Goal: Information Seeking & Learning: Learn about a topic

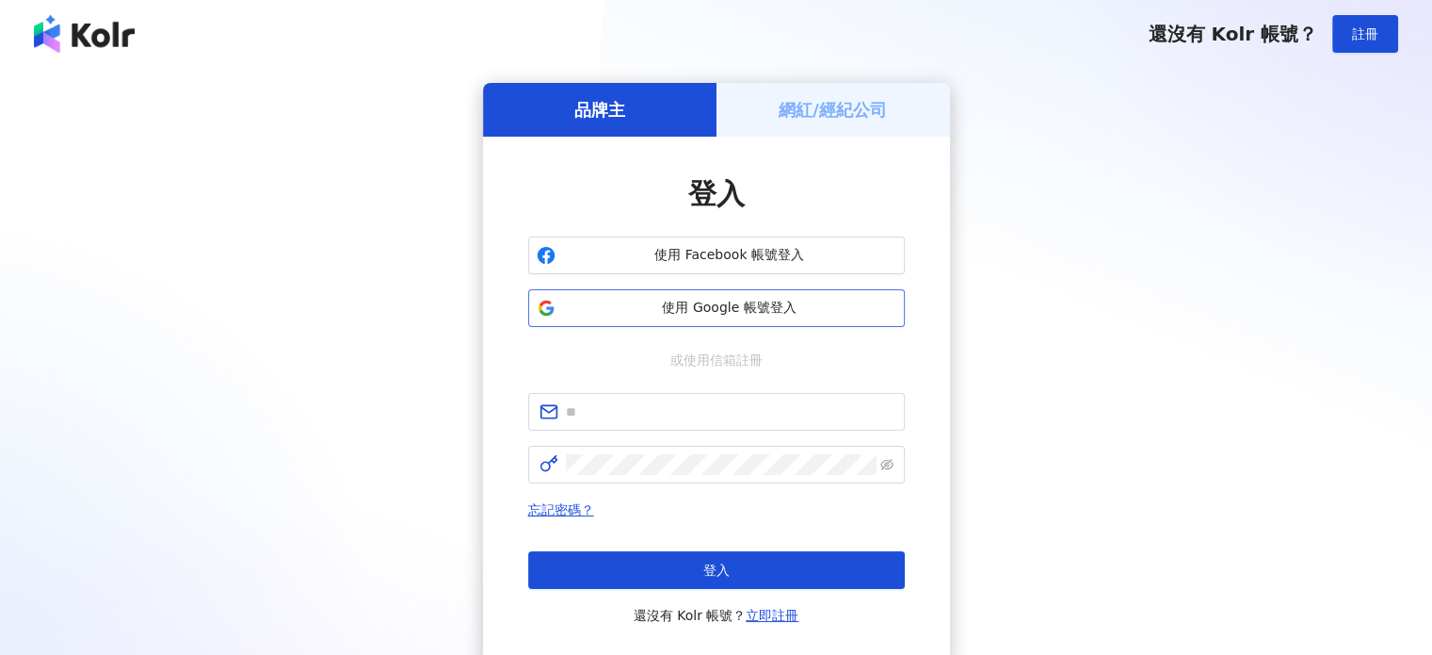
click at [676, 305] on span "使用 Google 帳號登入" at bounding box center [729, 308] width 333 height 19
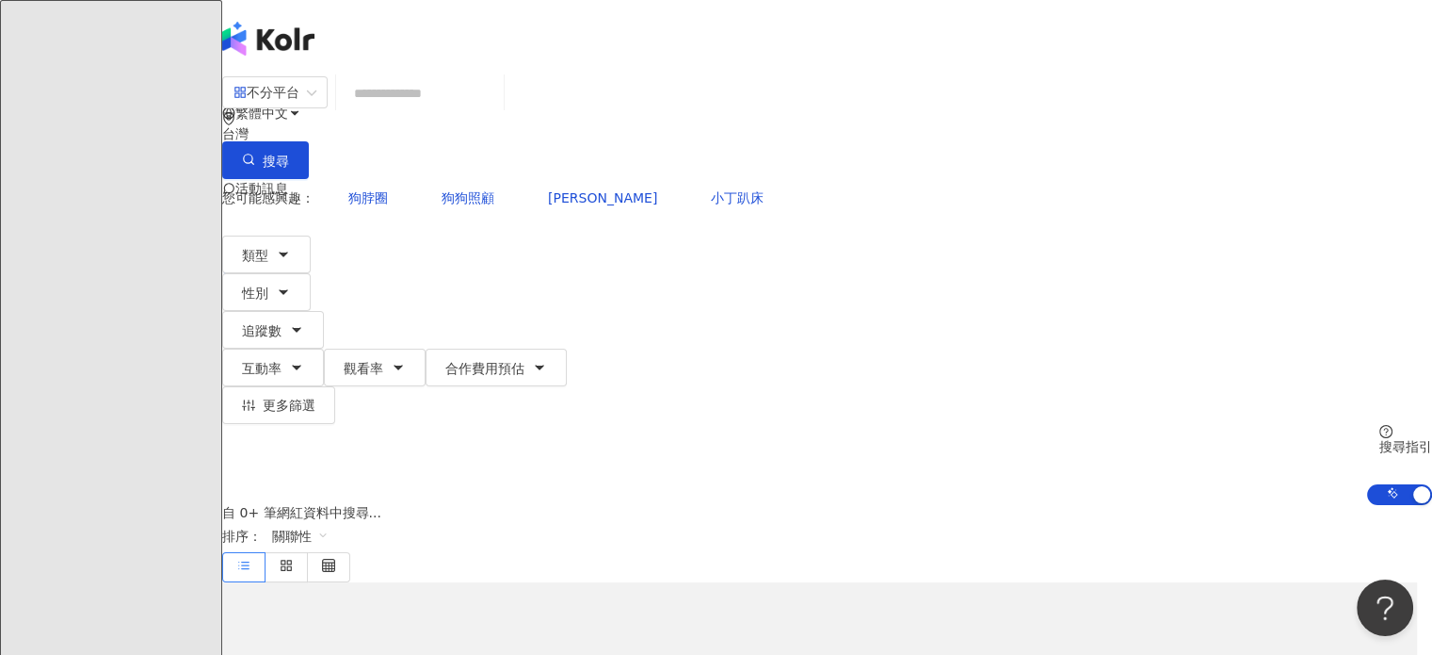
click at [447, 111] on input "search" at bounding box center [420, 93] width 153 height 36
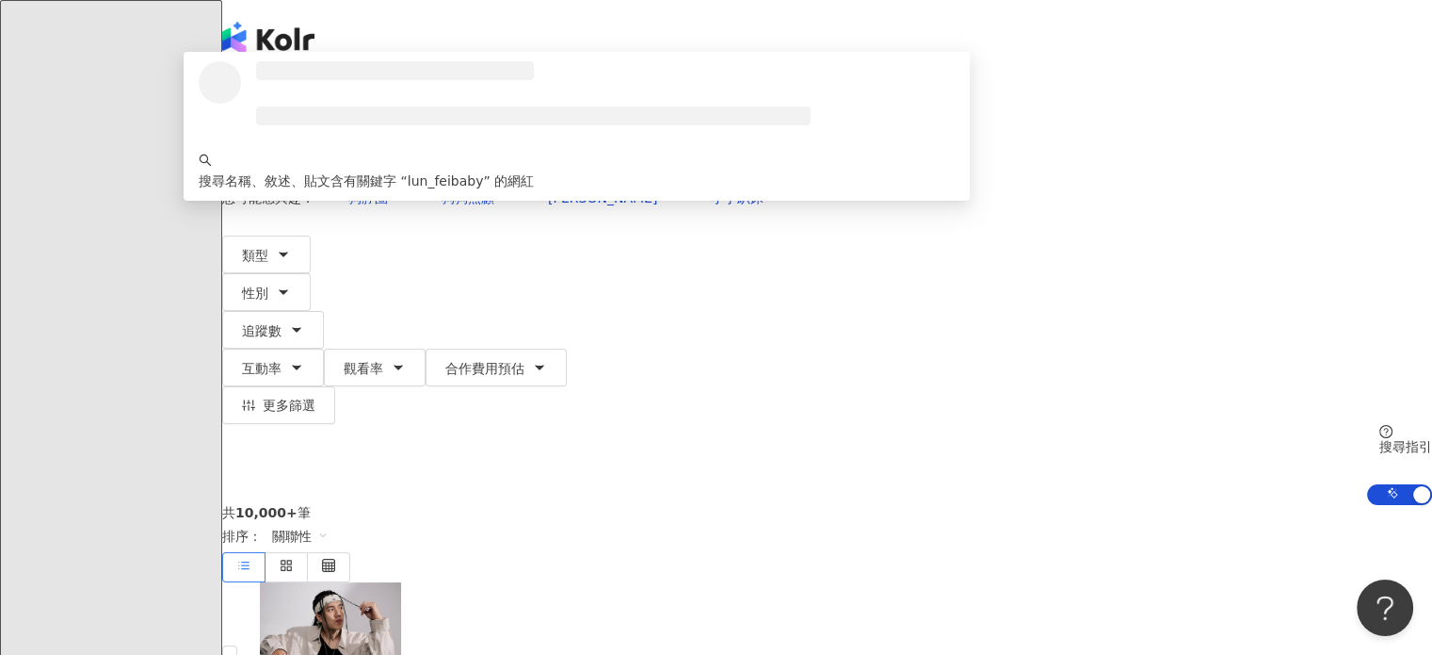
type input "**********"
click at [309, 141] on button "搜尋" at bounding box center [265, 160] width 87 height 38
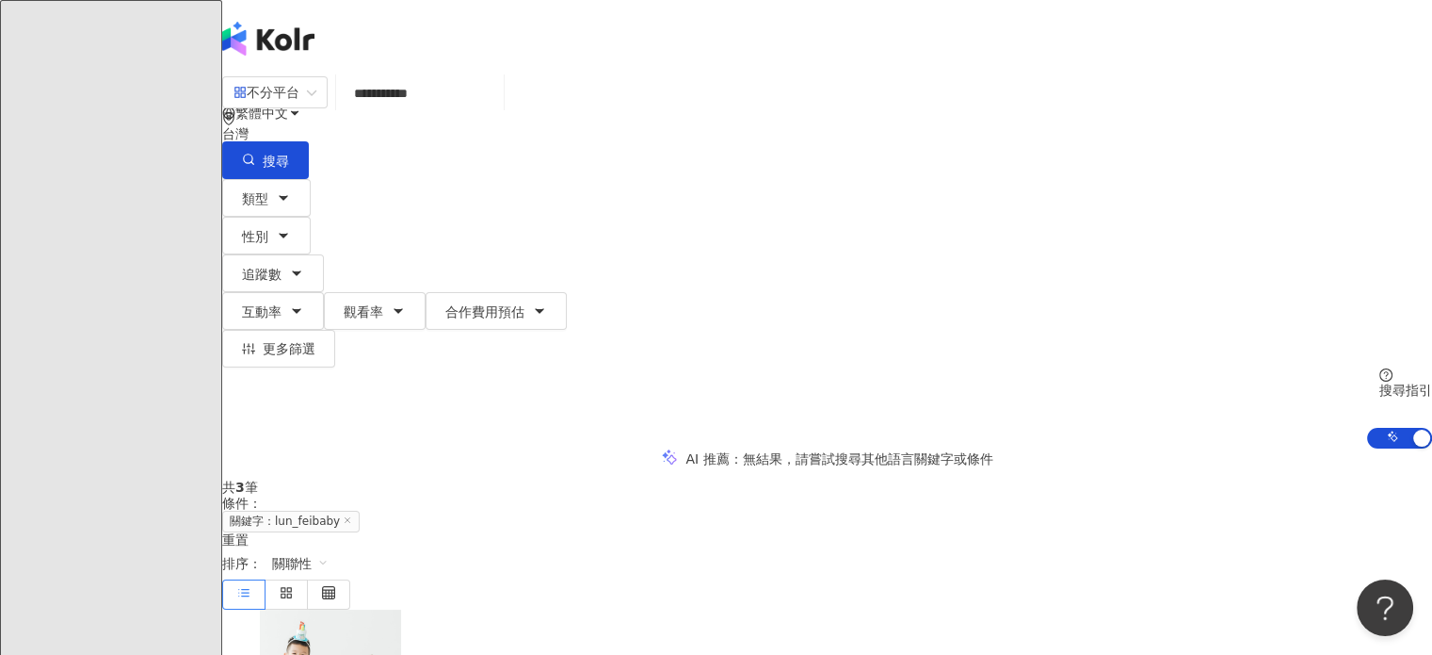
scroll to position [188, 0]
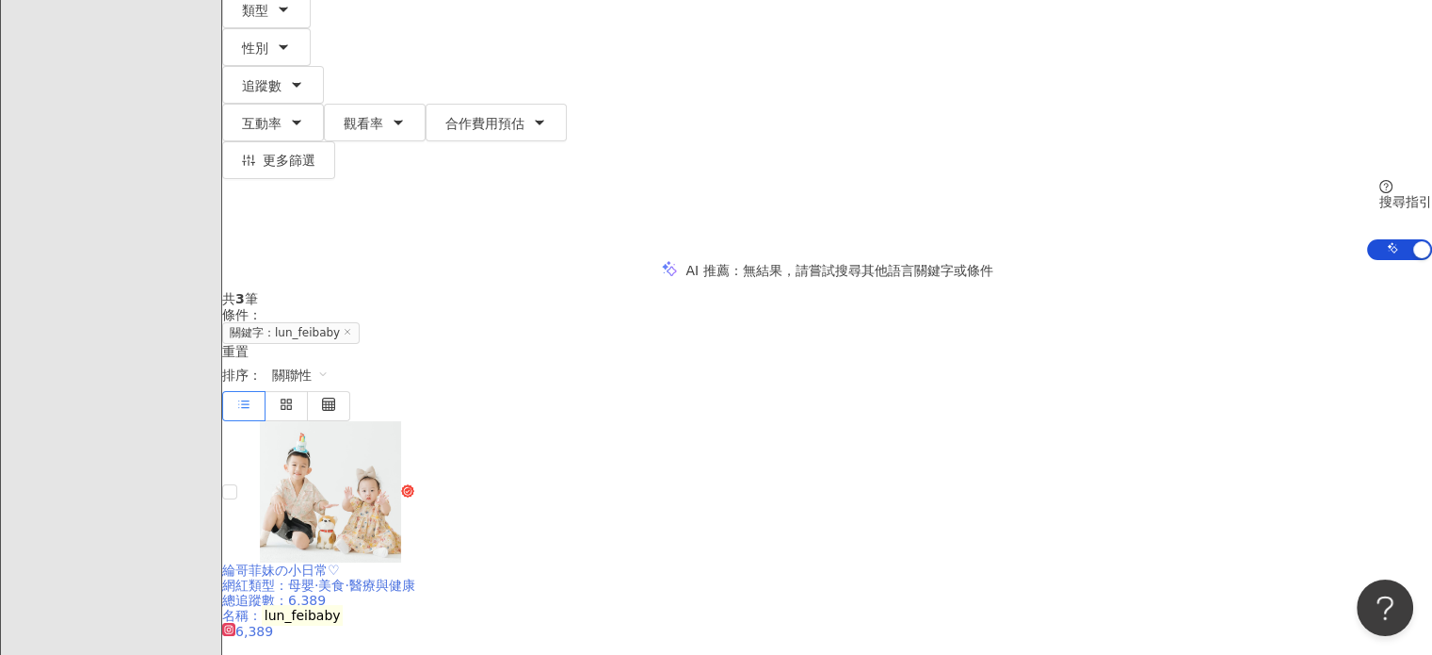
click at [340, 562] on span "綸哥菲妹の小日常♡" at bounding box center [281, 569] width 118 height 15
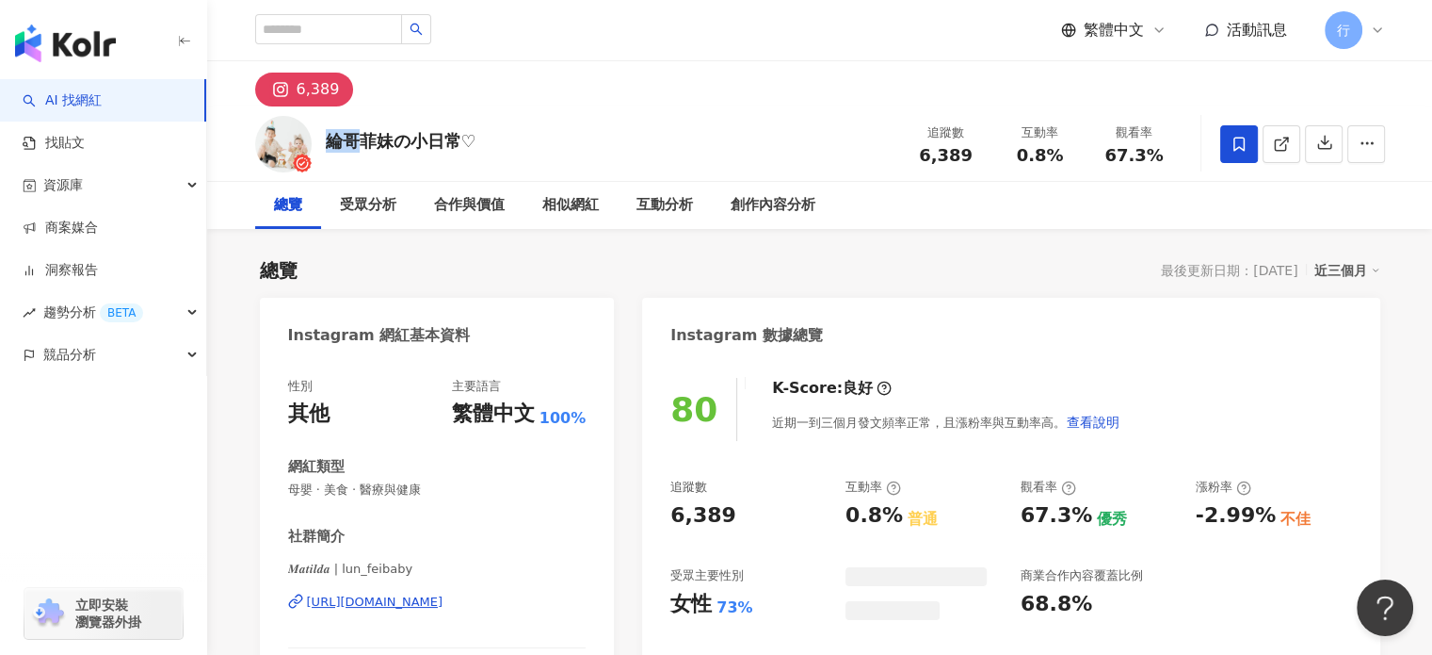
drag, startPoint x: 329, startPoint y: 143, endPoint x: 366, endPoint y: 146, distance: 37.8
click at [366, 146] on div "綸哥菲妹の小日常♡" at bounding box center [401, 141] width 151 height 24
copy div "綸哥"
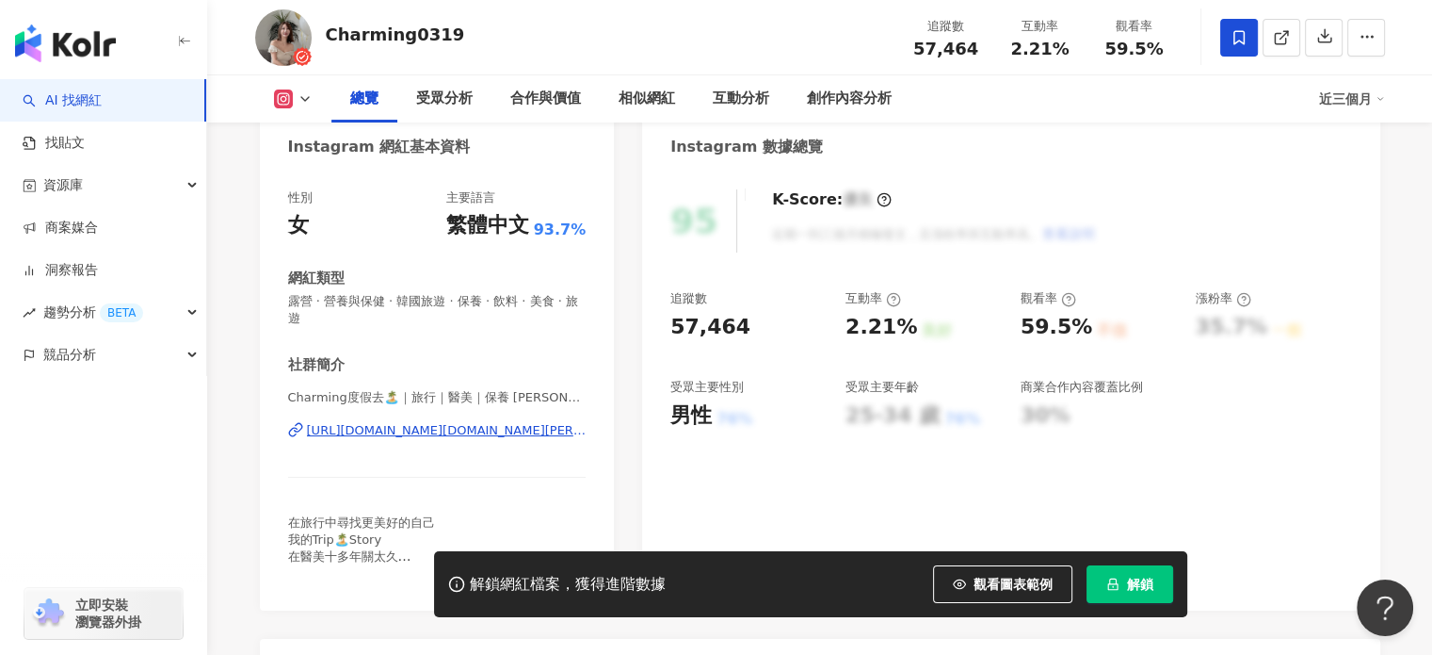
click at [437, 423] on div "https://www.instagram.com/charming.han/" at bounding box center [447, 430] width 280 height 17
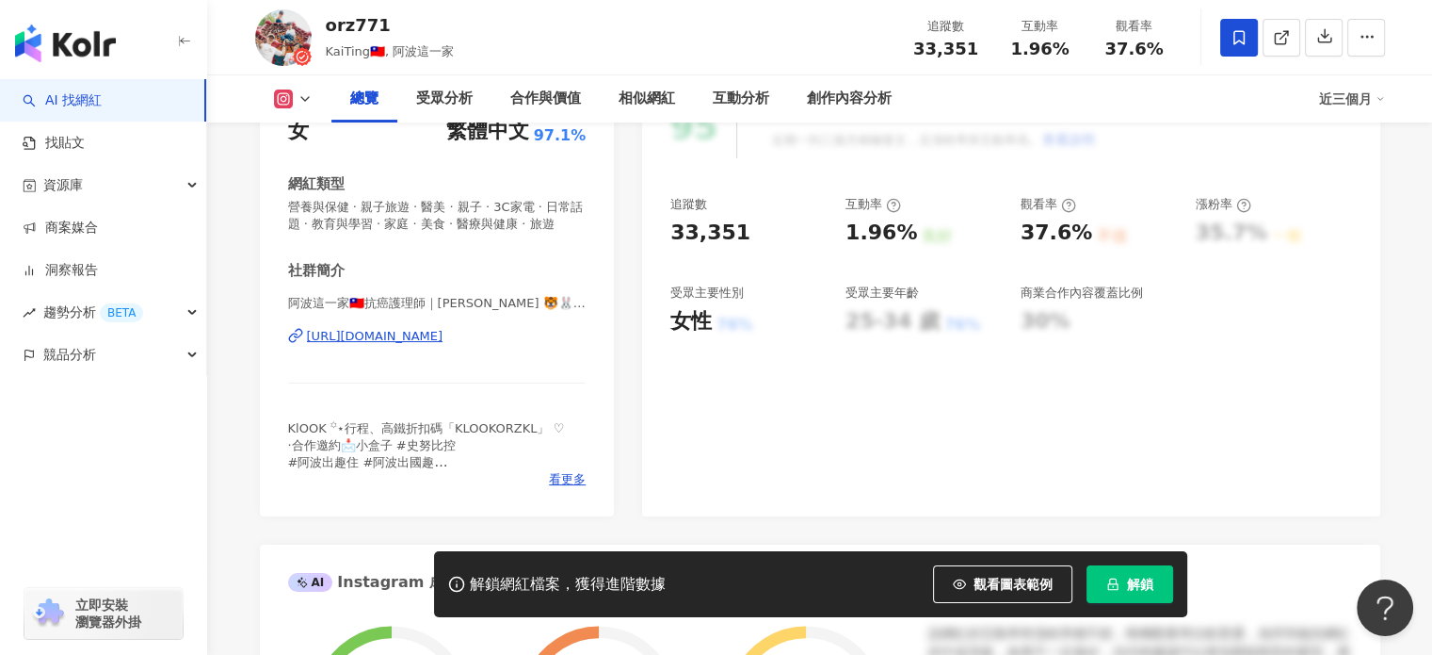
click at [397, 345] on div "https://www.instagram.com/orz771/" at bounding box center [375, 336] width 137 height 17
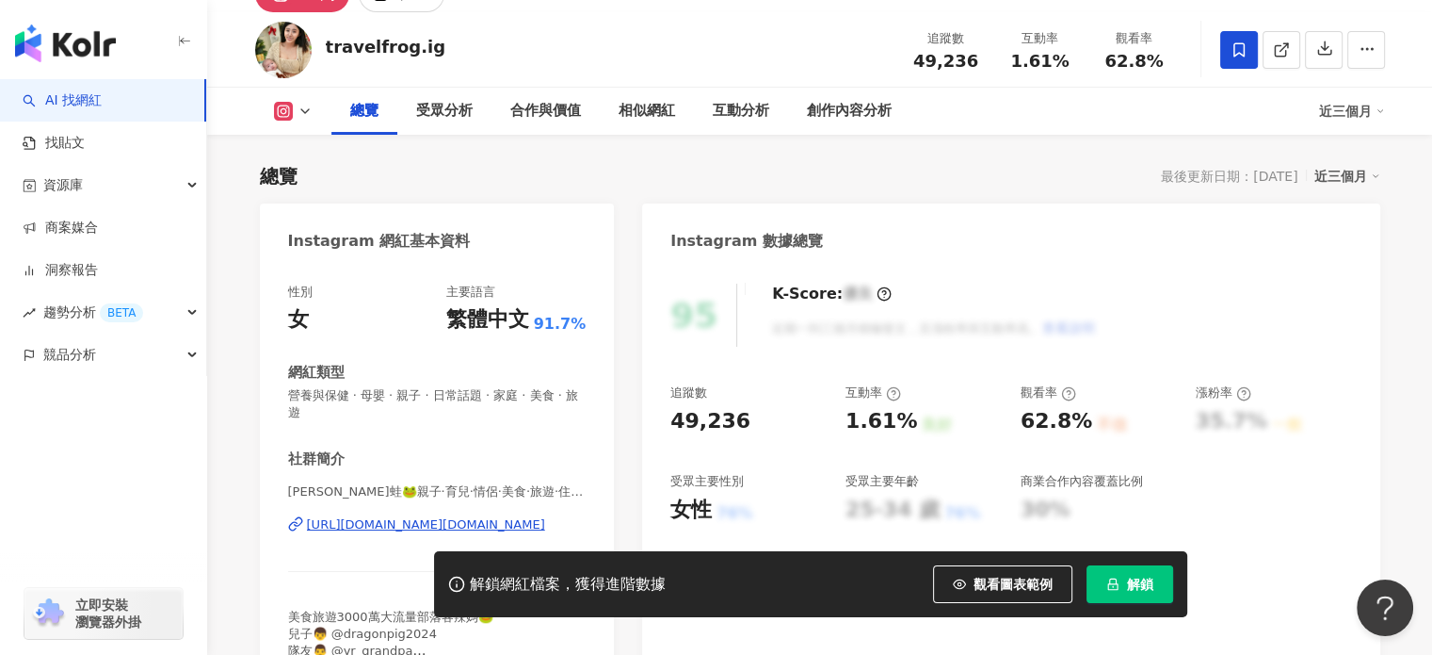
scroll to position [188, 0]
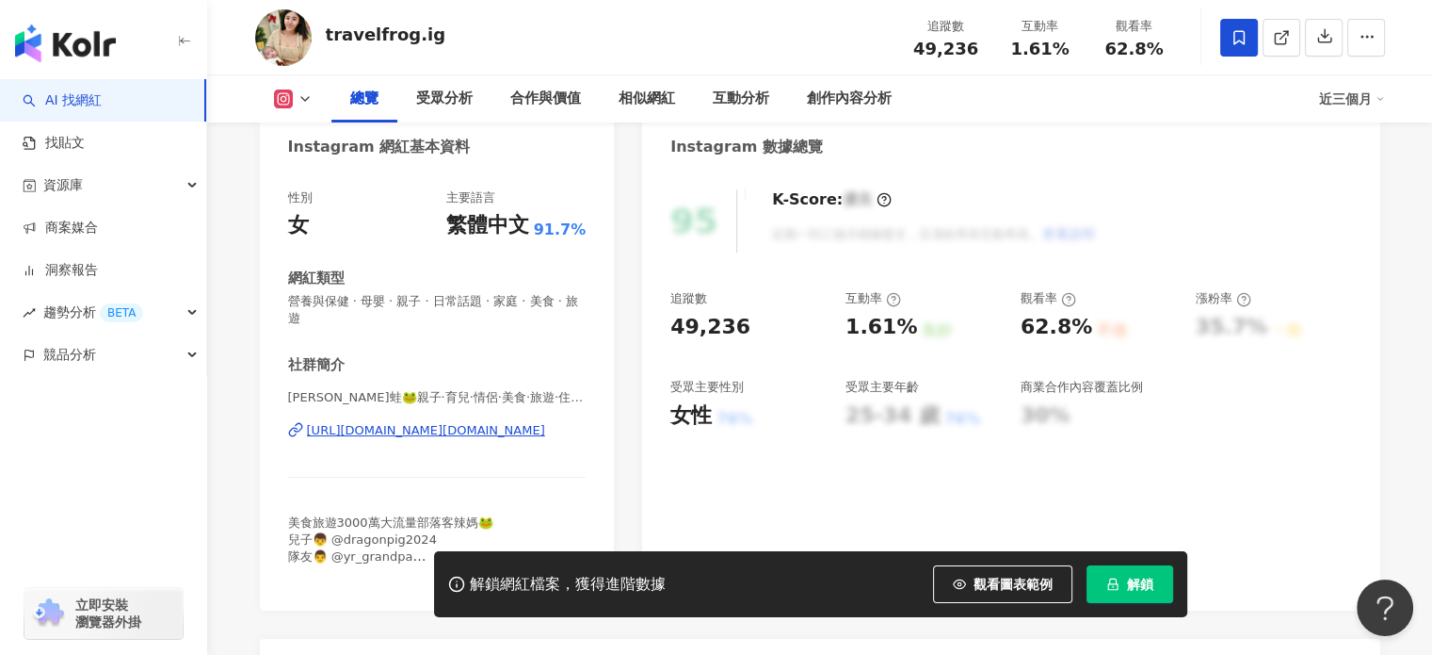
click at [445, 428] on div "[URL][DOMAIN_NAME][DOMAIN_NAME]" at bounding box center [426, 430] width 238 height 17
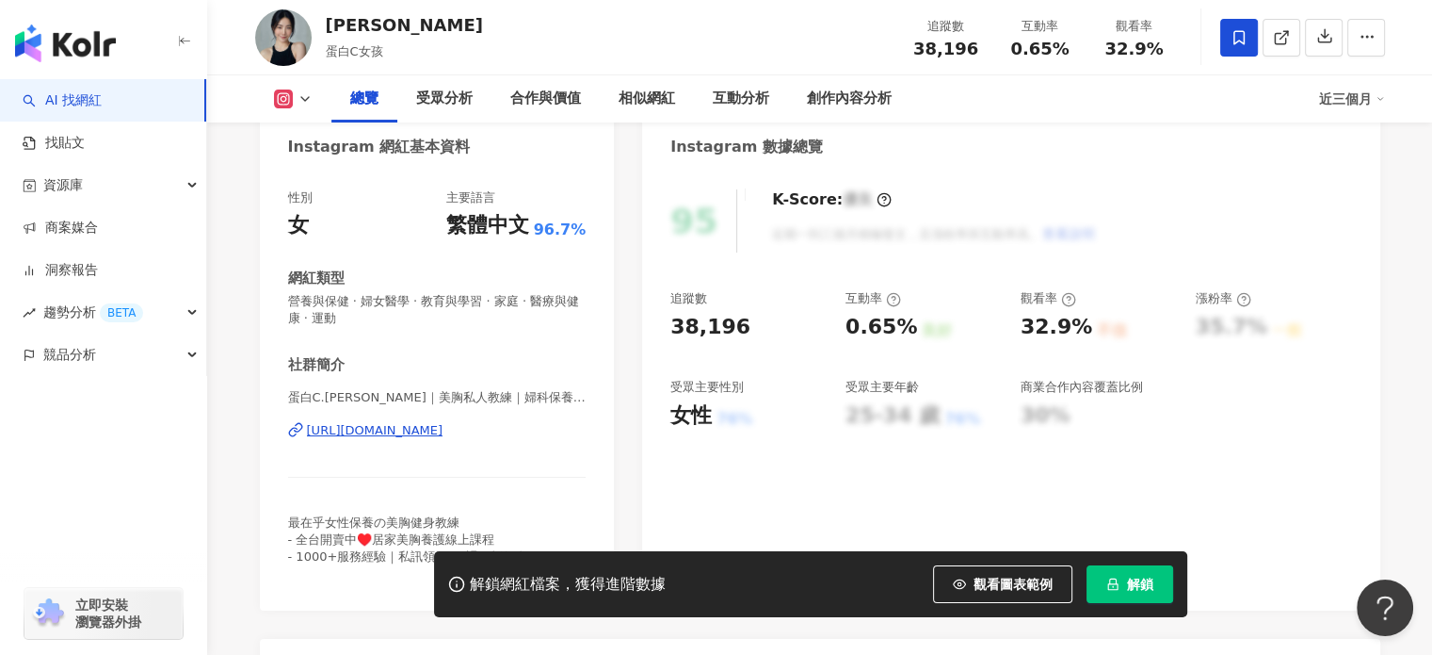
click at [409, 431] on div "[URL][DOMAIN_NAME]" at bounding box center [375, 430] width 137 height 17
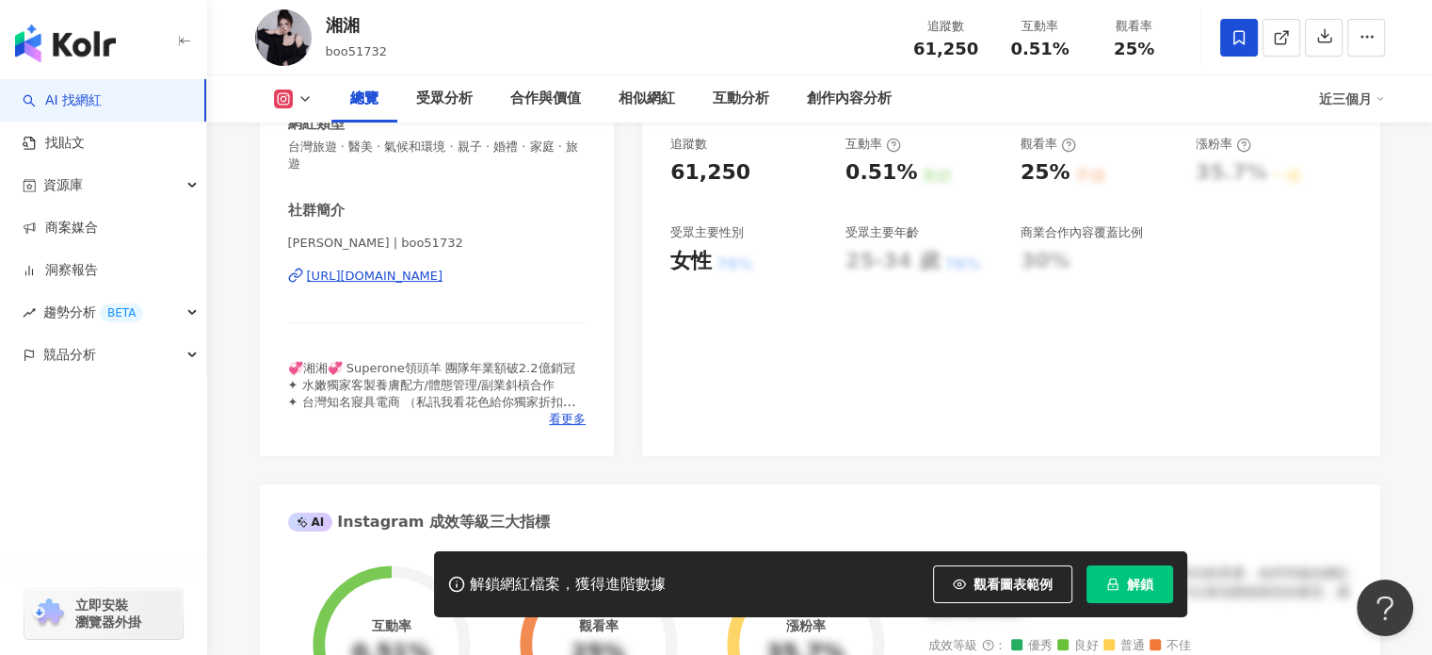
scroll to position [377, 0]
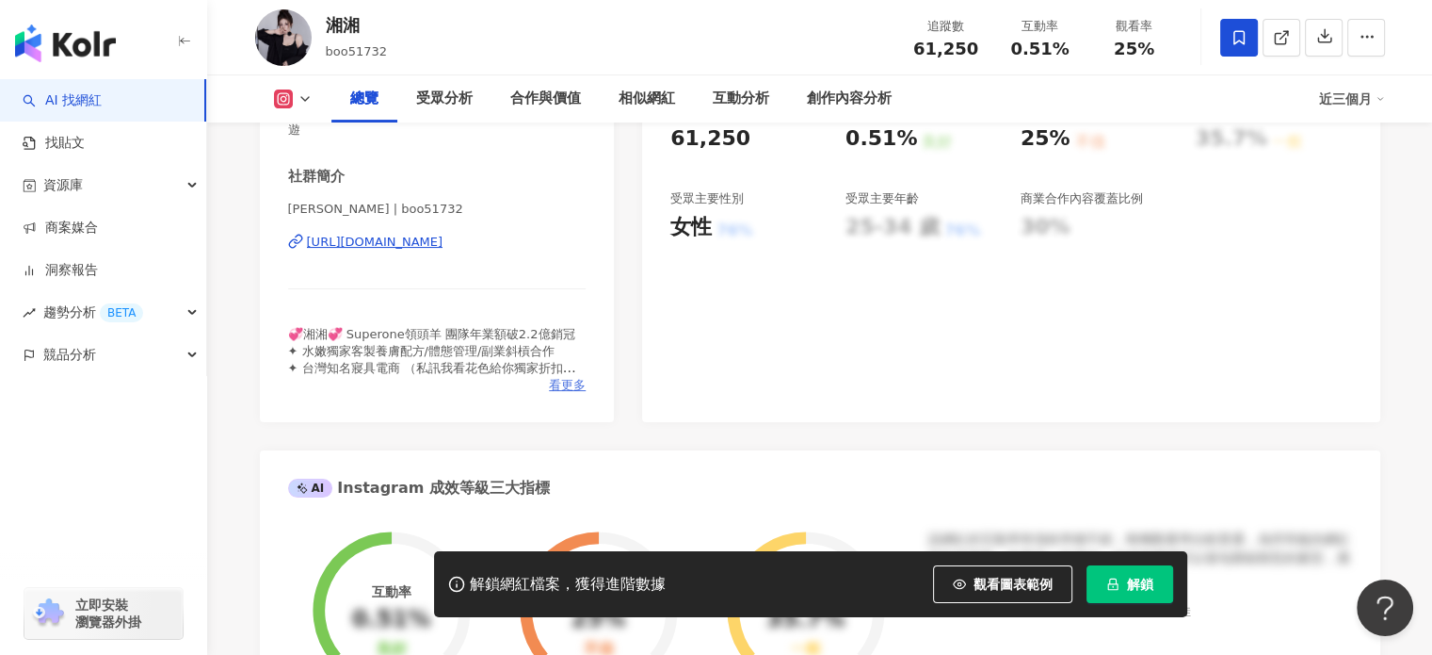
click at [561, 390] on span "看更多" at bounding box center [567, 385] width 37 height 17
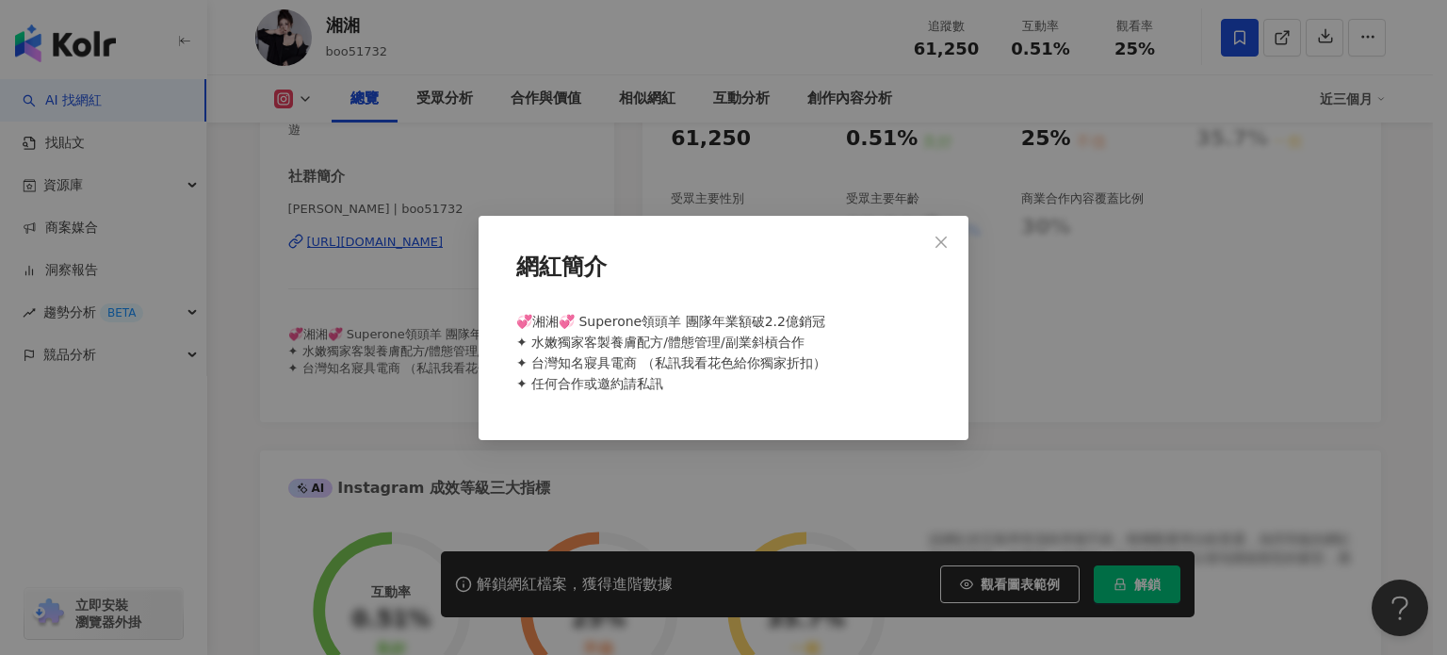
click at [457, 333] on div "網紅簡介 💞湘湘💞 Superone領頭羊 團隊年業額破2.2億銷冠 ✦ 水嫩獨家客製養膚配方/體態管理/副業斜槓合作 ✦ 台灣知名寢具電商 （私訊我看花色給…" at bounding box center [723, 327] width 1447 height 655
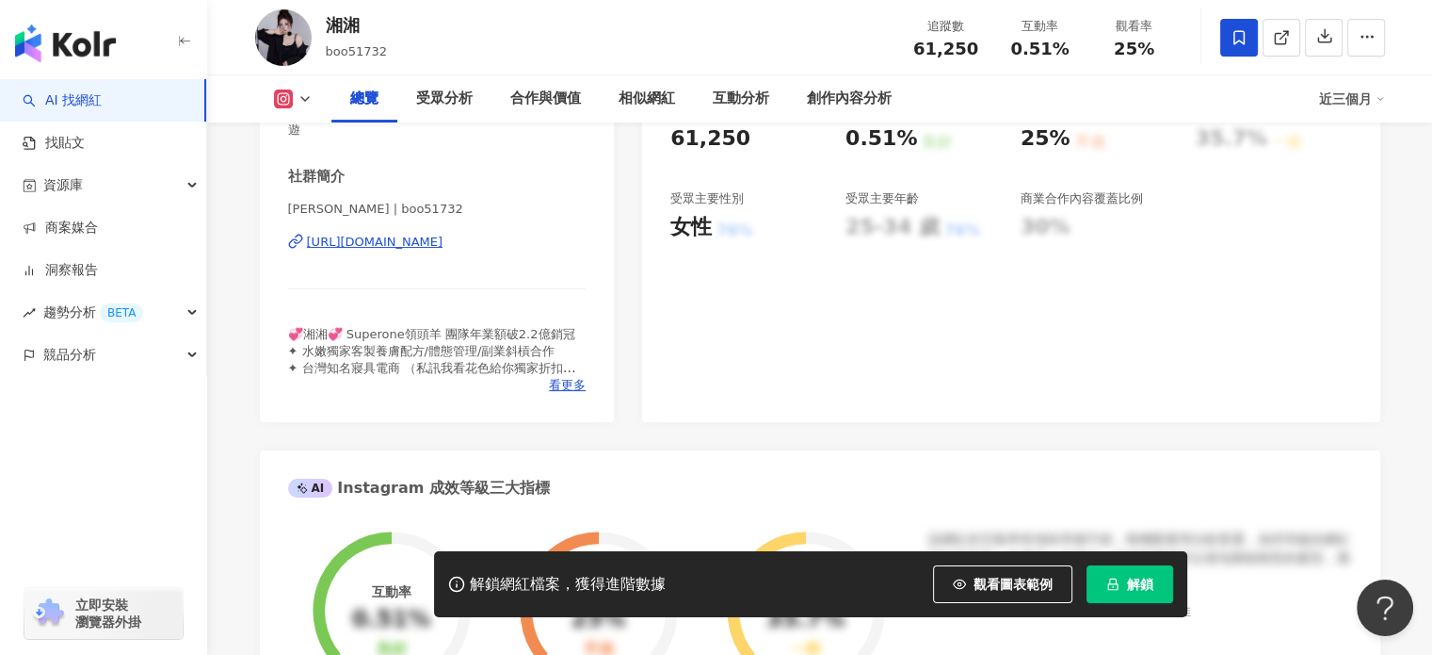
click at [428, 234] on div "https://www.instagram.com/boo51732/" at bounding box center [375, 242] width 137 height 17
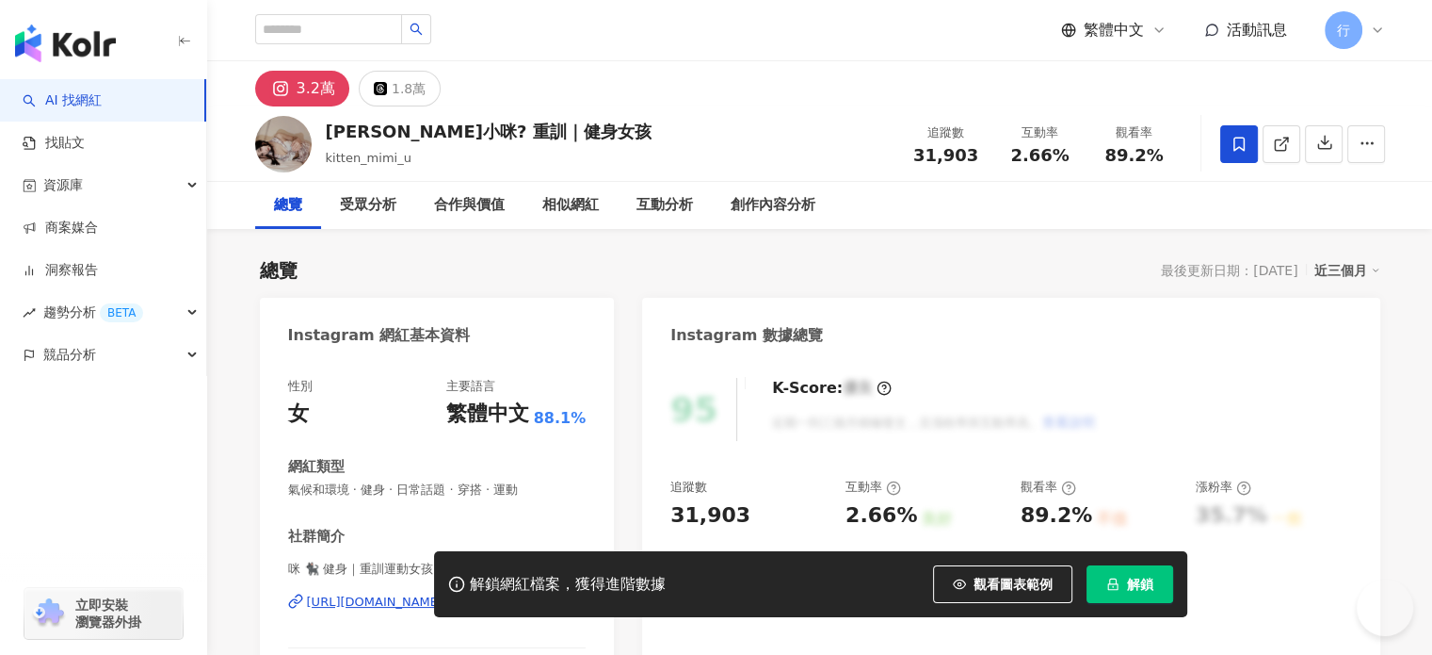
scroll to position [283, 0]
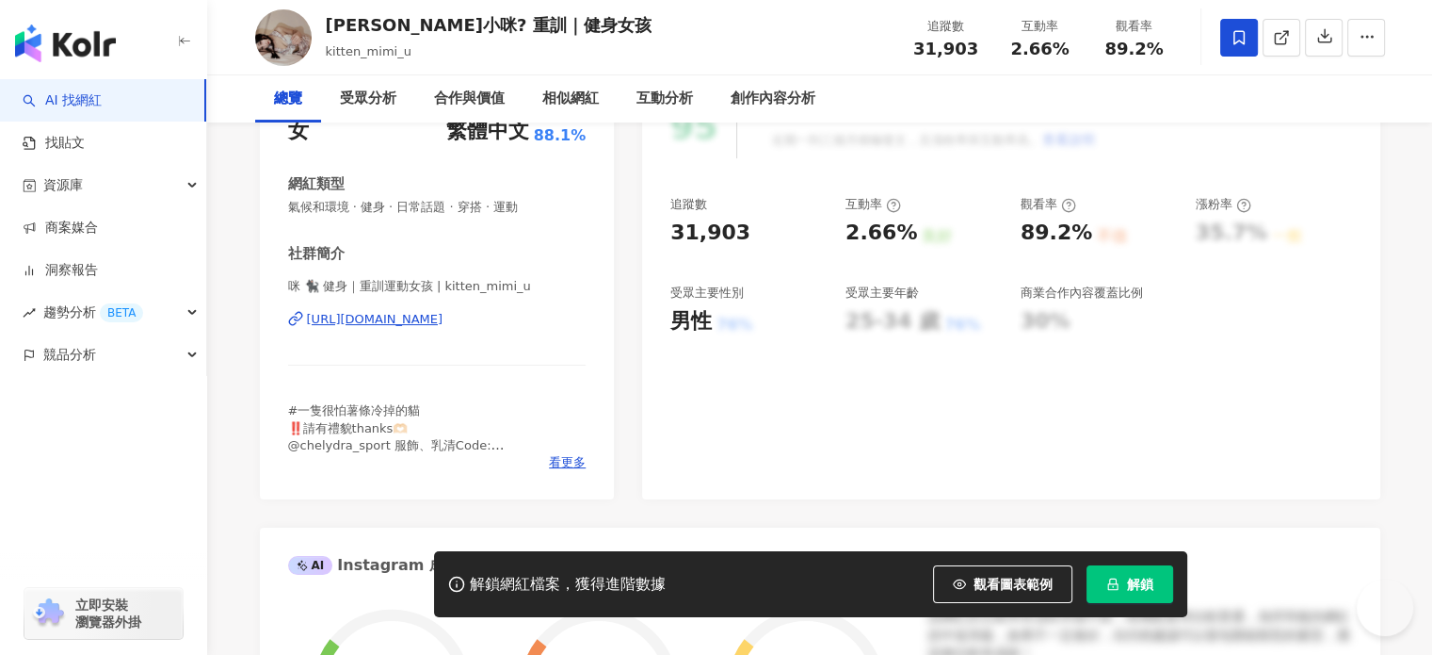
click at [444, 311] on div "[URL][DOMAIN_NAME]" at bounding box center [375, 319] width 137 height 17
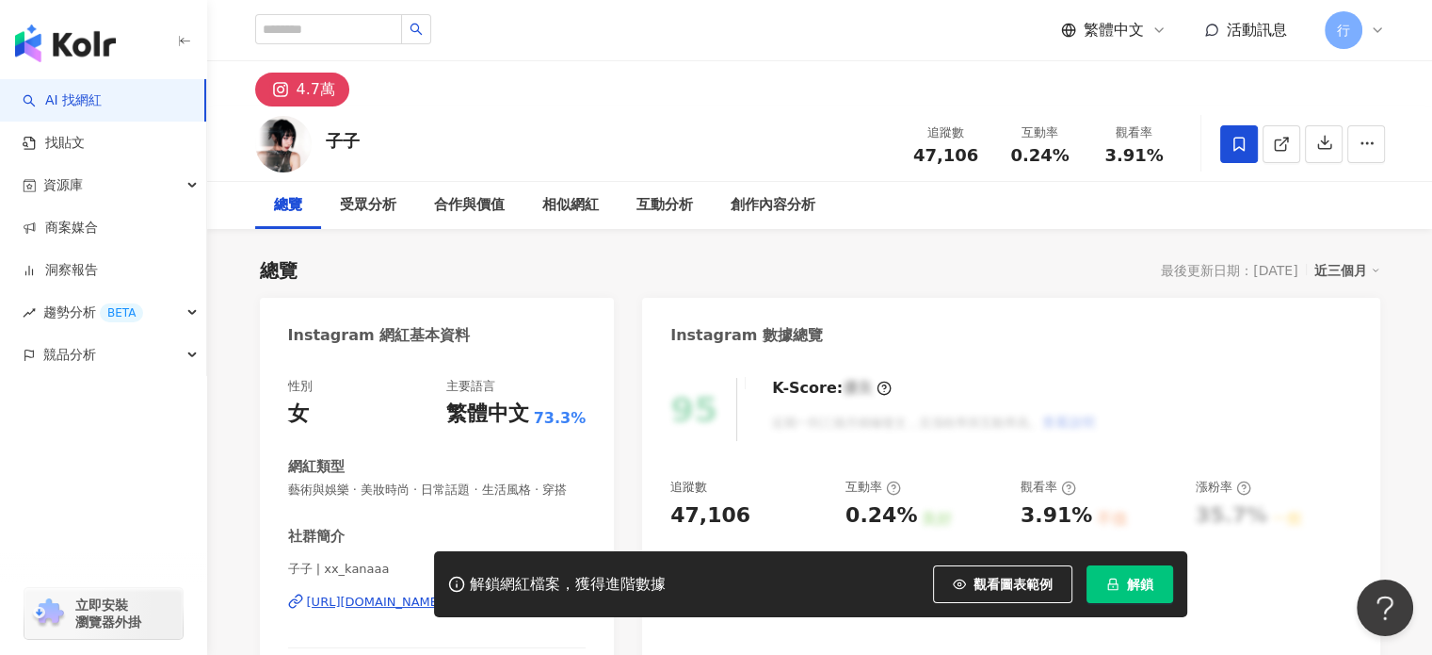
click at [473, 560] on div "子子 | xx_kanaaa [URL][DOMAIN_NAME]" at bounding box center [437, 615] width 299 height 110
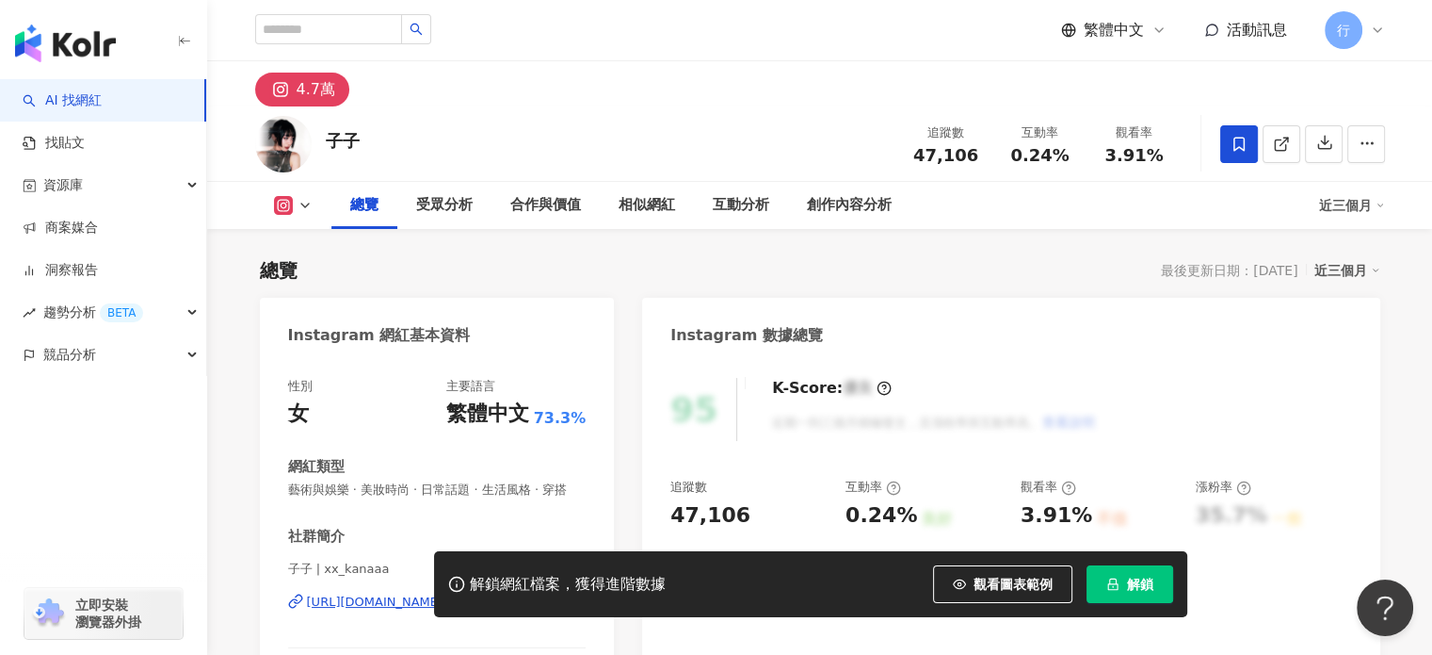
scroll to position [283, 0]
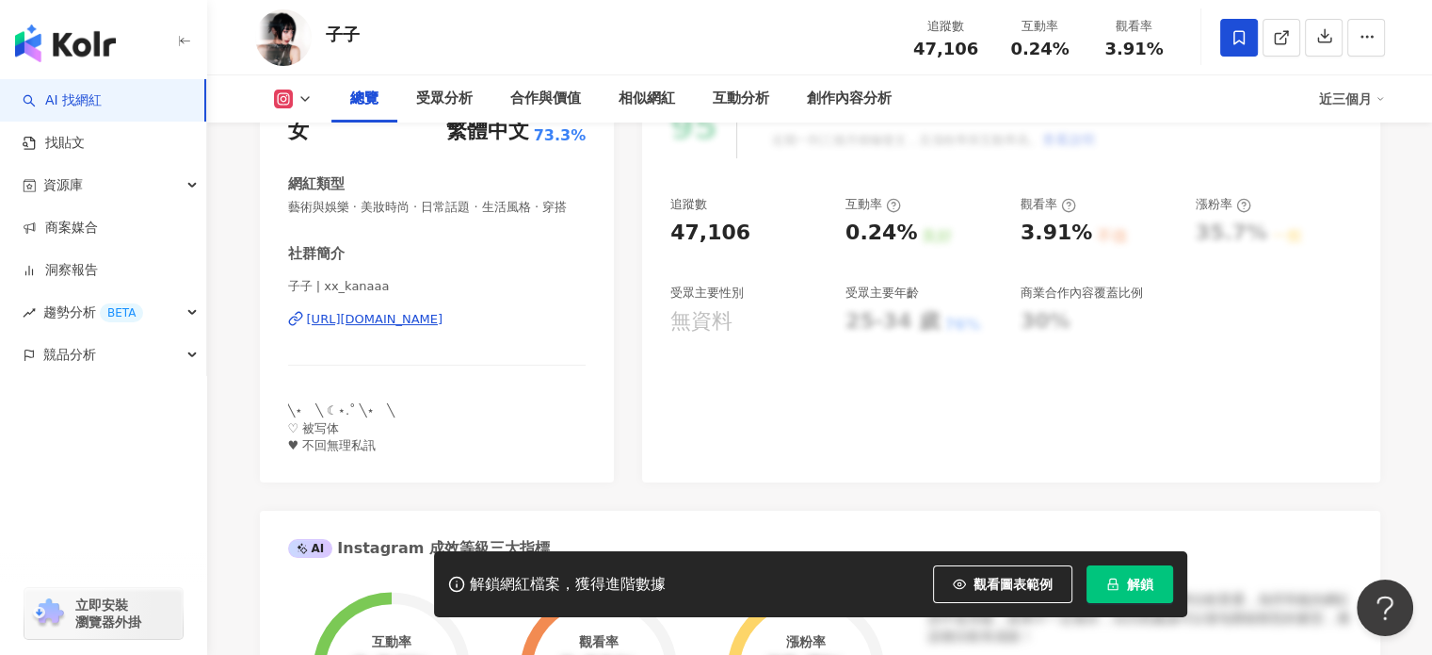
click at [444, 328] on div "https://www.instagram.com/xx_kanaaa/" at bounding box center [375, 319] width 137 height 17
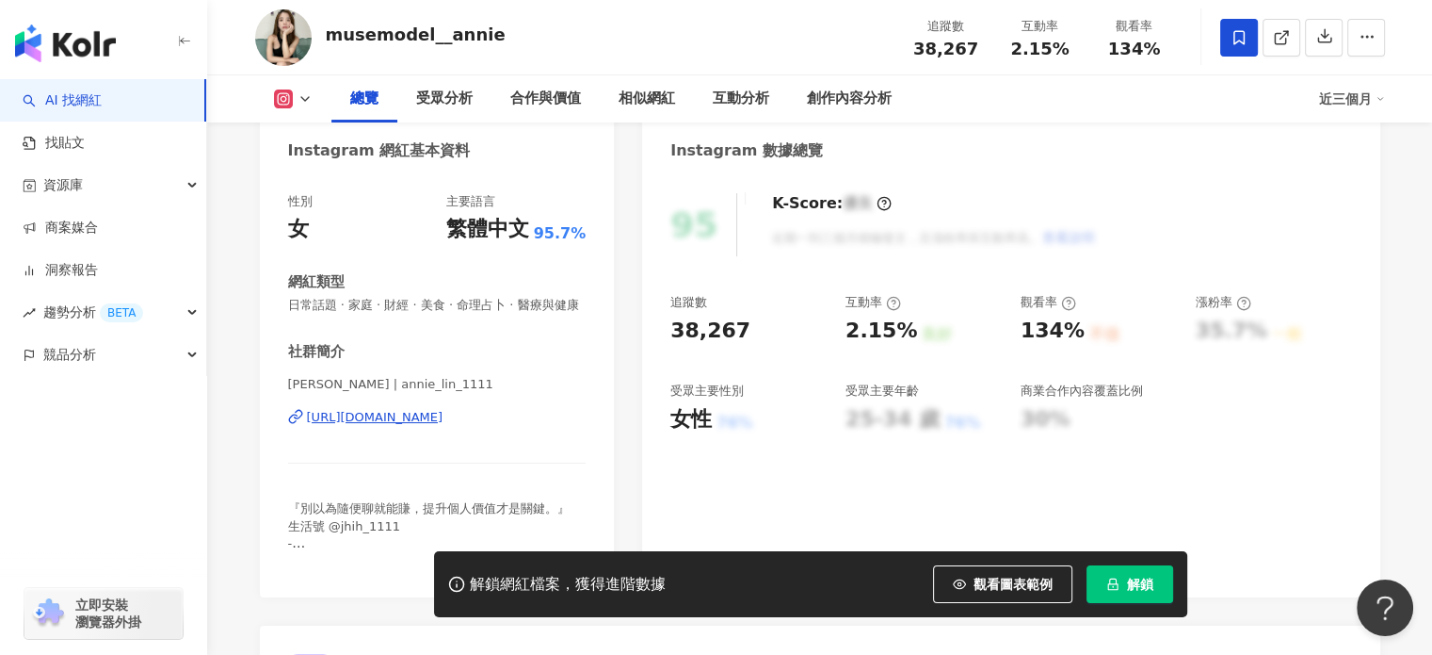
scroll to position [188, 0]
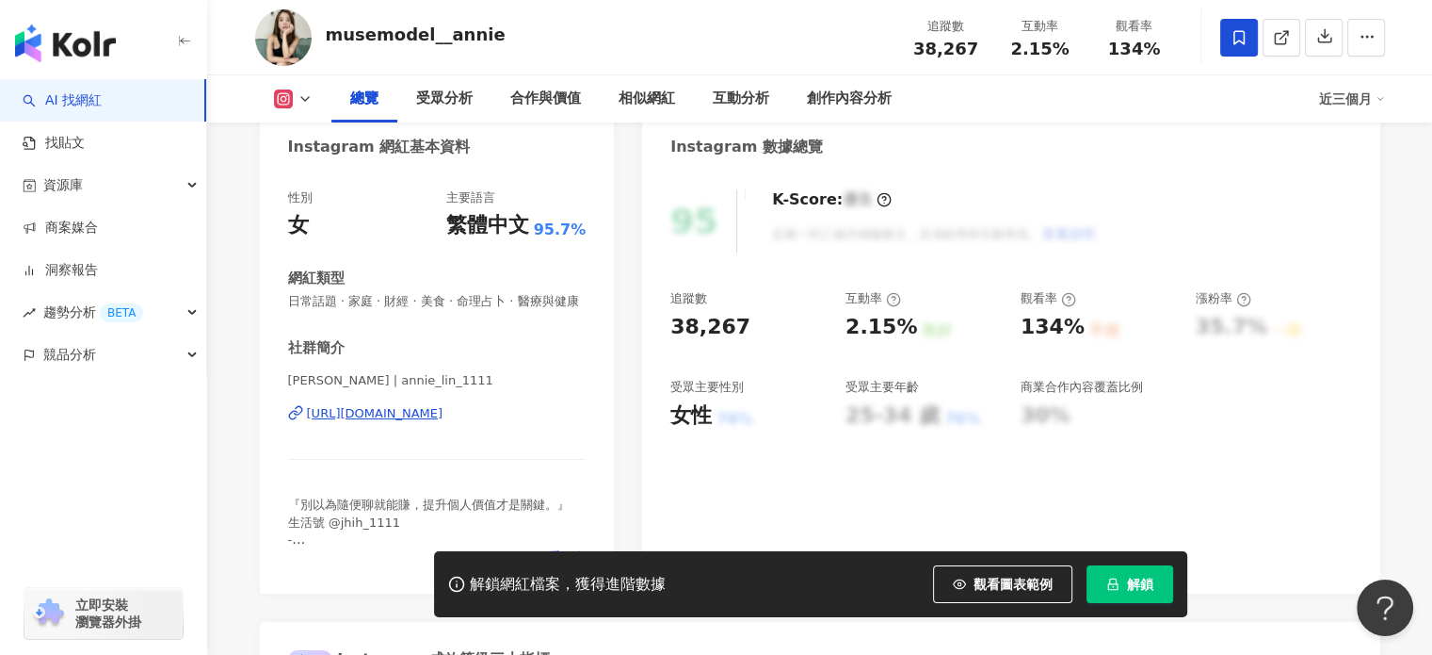
click at [444, 422] on div "[URL][DOMAIN_NAME]" at bounding box center [375, 413] width 137 height 17
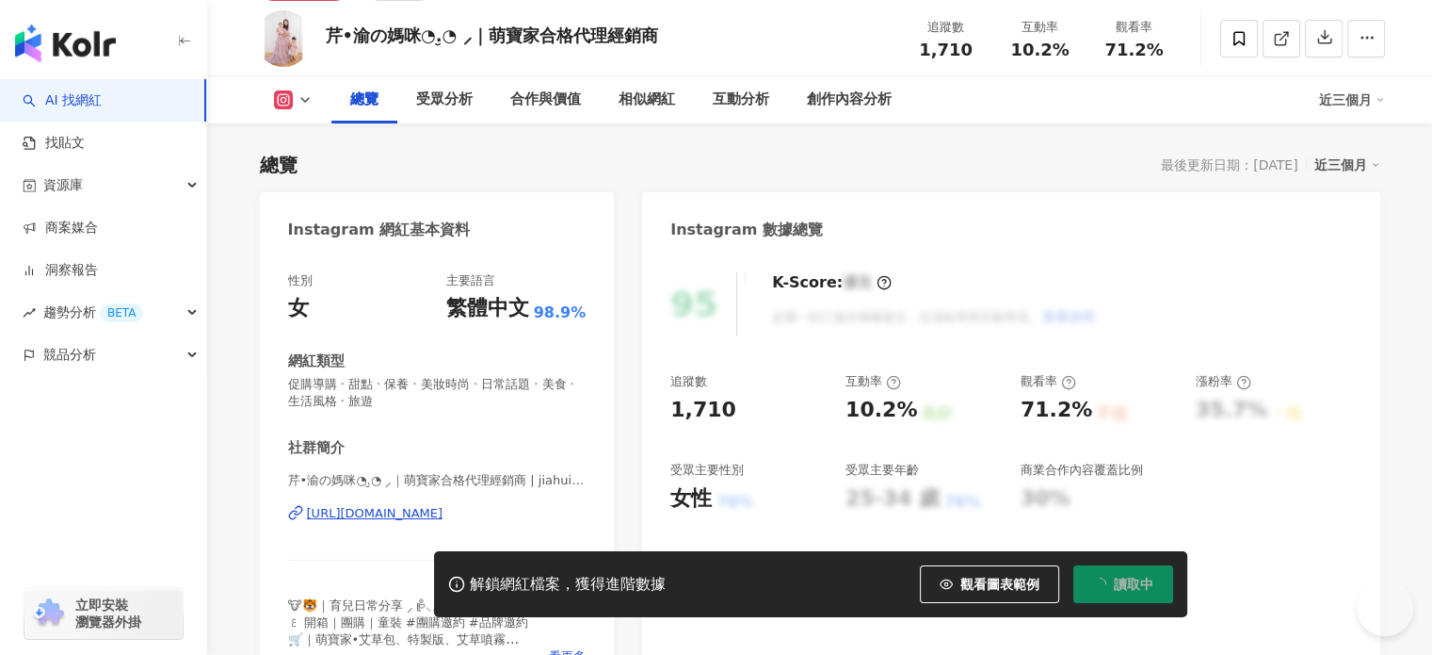
click at [426, 472] on div "芹•渝の媽咪◔.̮◔ ⸝｜萌寶家合格代理經銷商 | jiahui__851 https://www.instagram.com/jiahui__851/" at bounding box center [437, 527] width 299 height 110
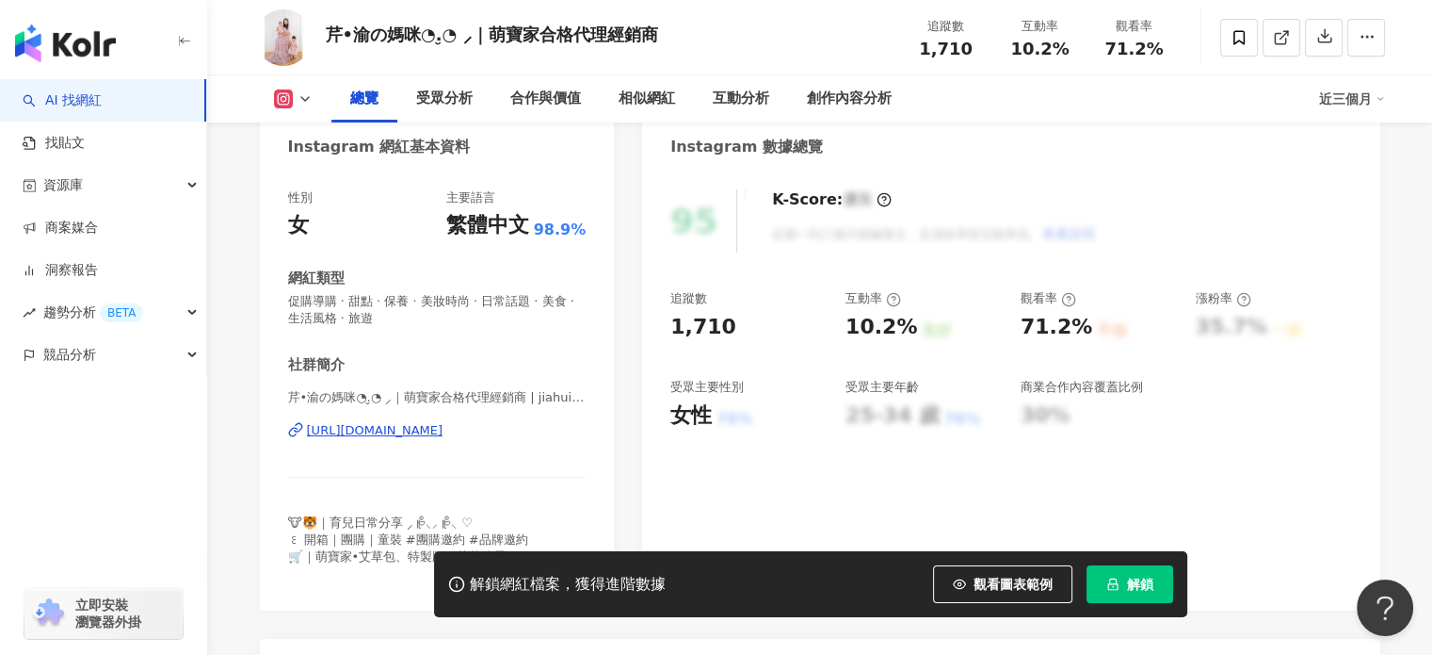
click at [426, 435] on div "https://www.instagram.com/jiahui__851/" at bounding box center [375, 430] width 137 height 17
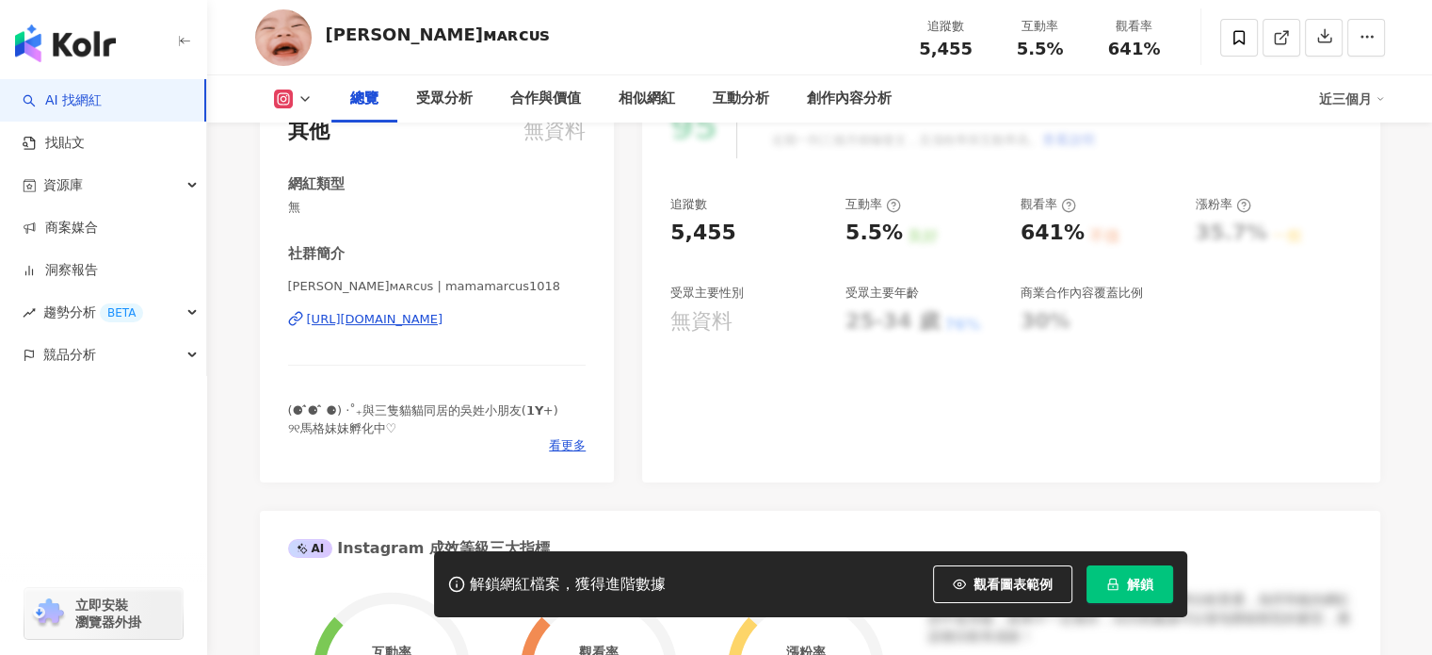
scroll to position [283, 0]
click at [420, 316] on div "https://www.instagram.com/mamamarcus1018/" at bounding box center [375, 319] width 137 height 17
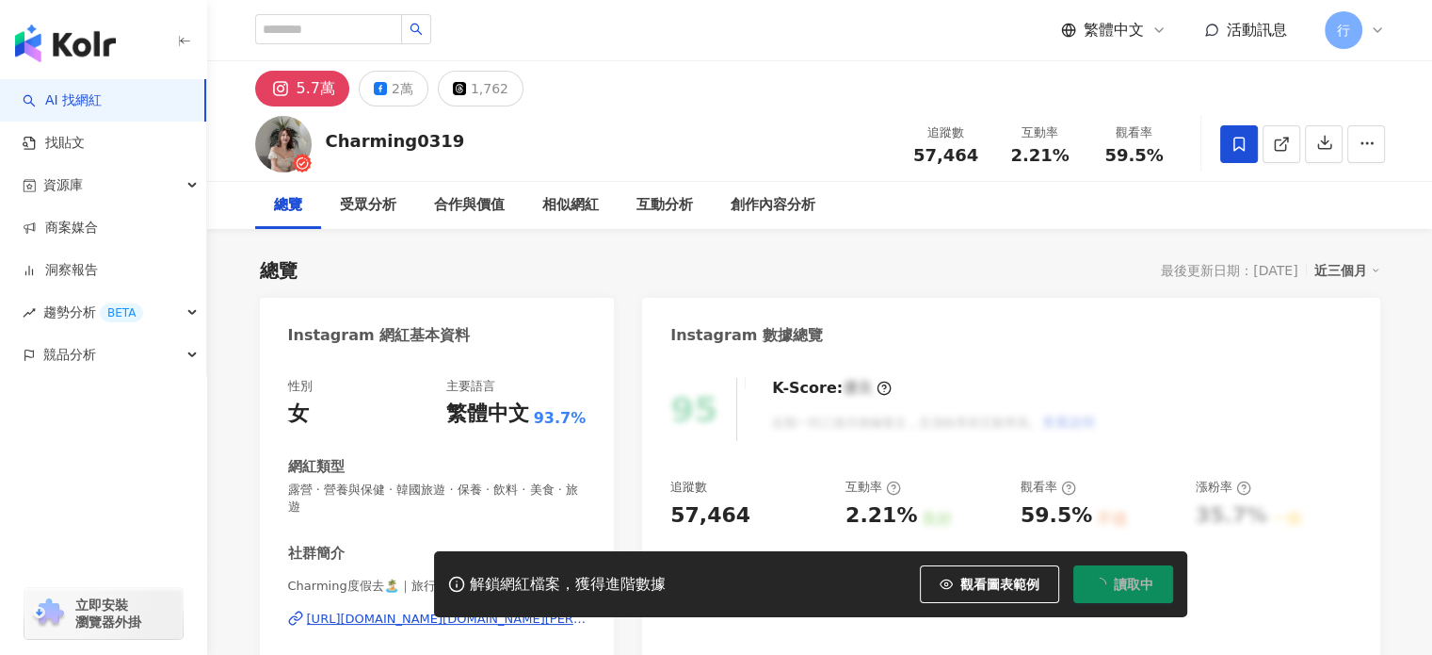
click at [1143, 576] on span "解鎖" at bounding box center [1140, 583] width 26 height 15
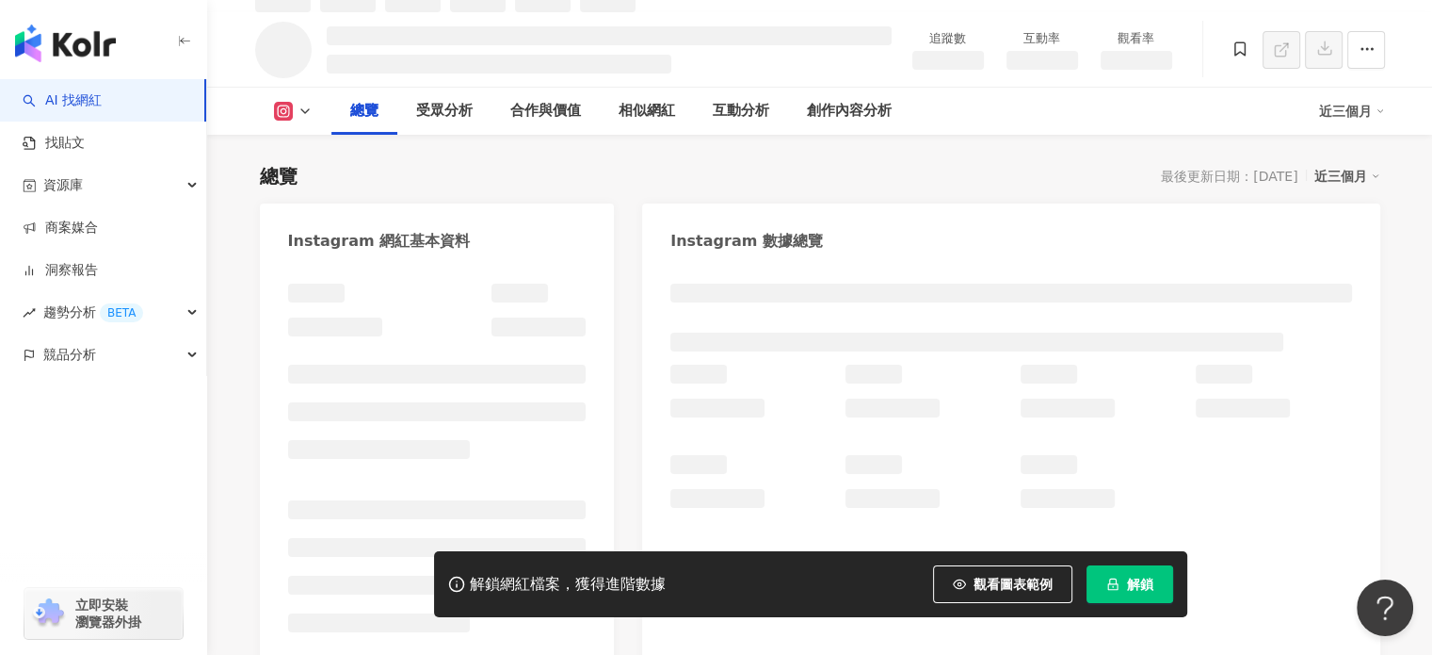
scroll to position [302, 0]
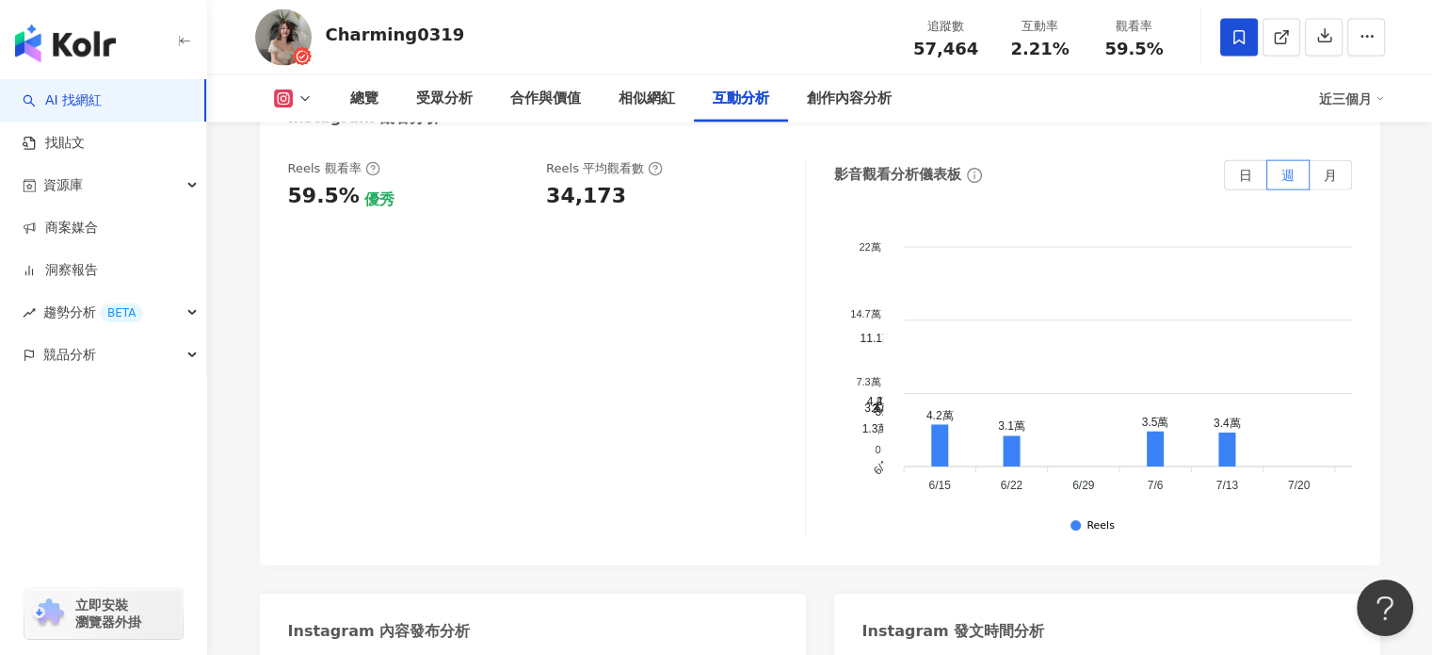
scroll to position [4446, 0]
